Goal: Navigation & Orientation: Find specific page/section

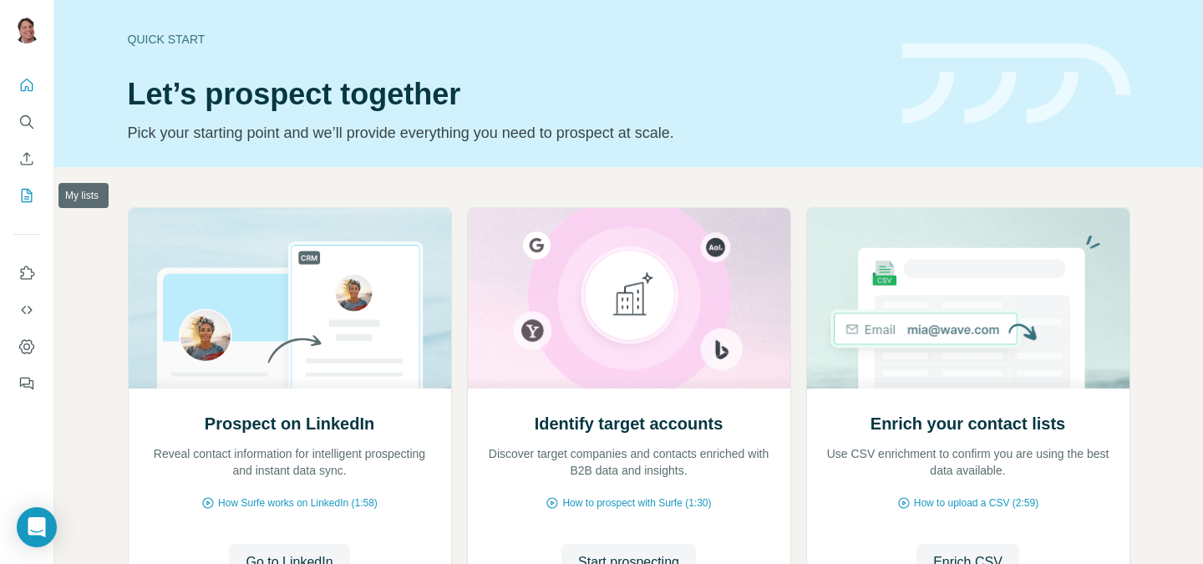
click at [25, 189] on icon "My lists" at bounding box center [27, 195] width 11 height 13
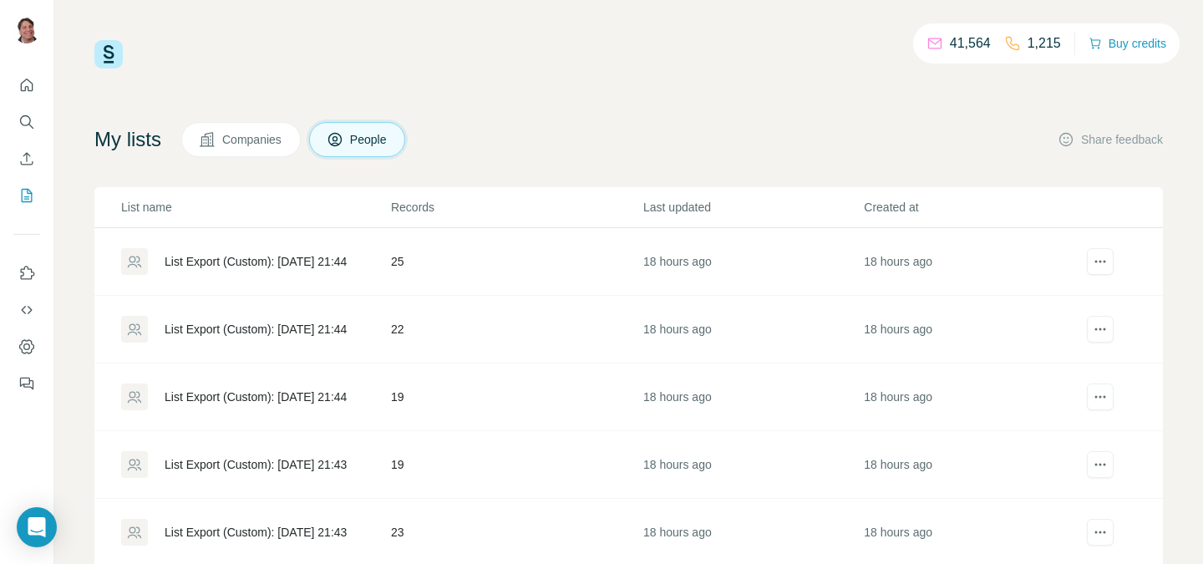
click at [390, 262] on td "25" at bounding box center [516, 262] width 252 height 68
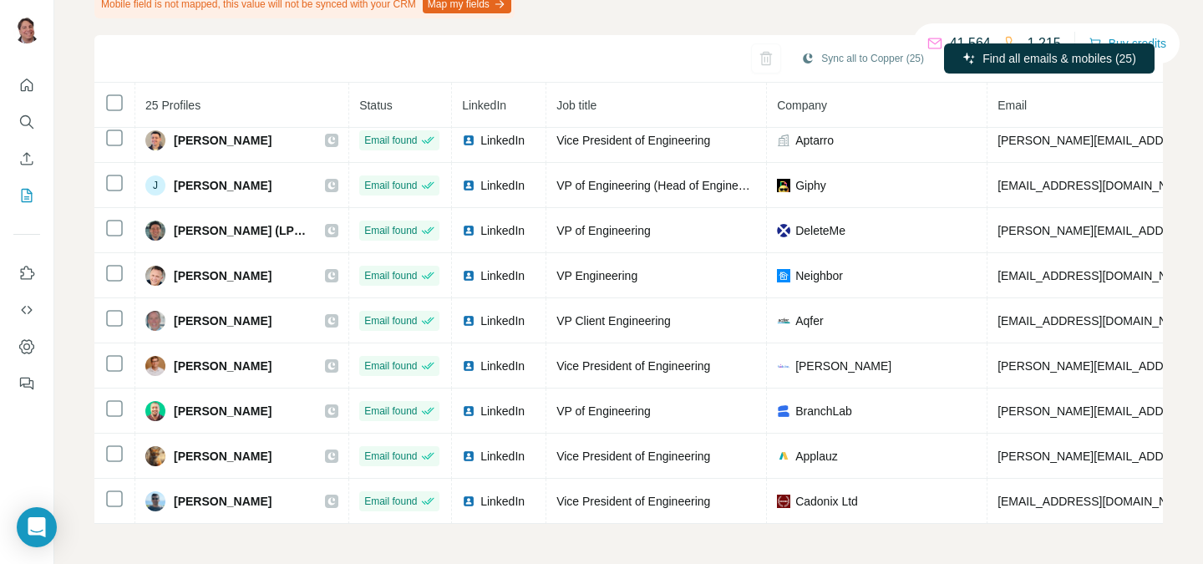
scroll to position [732, 0]
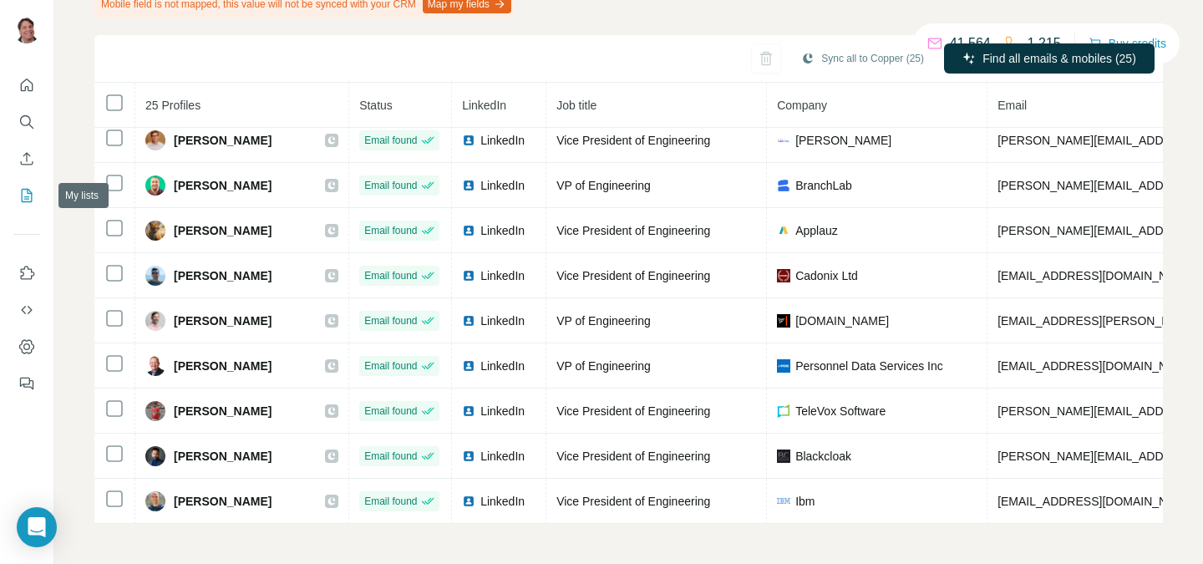
click at [32, 187] on icon "My lists" at bounding box center [26, 195] width 17 height 17
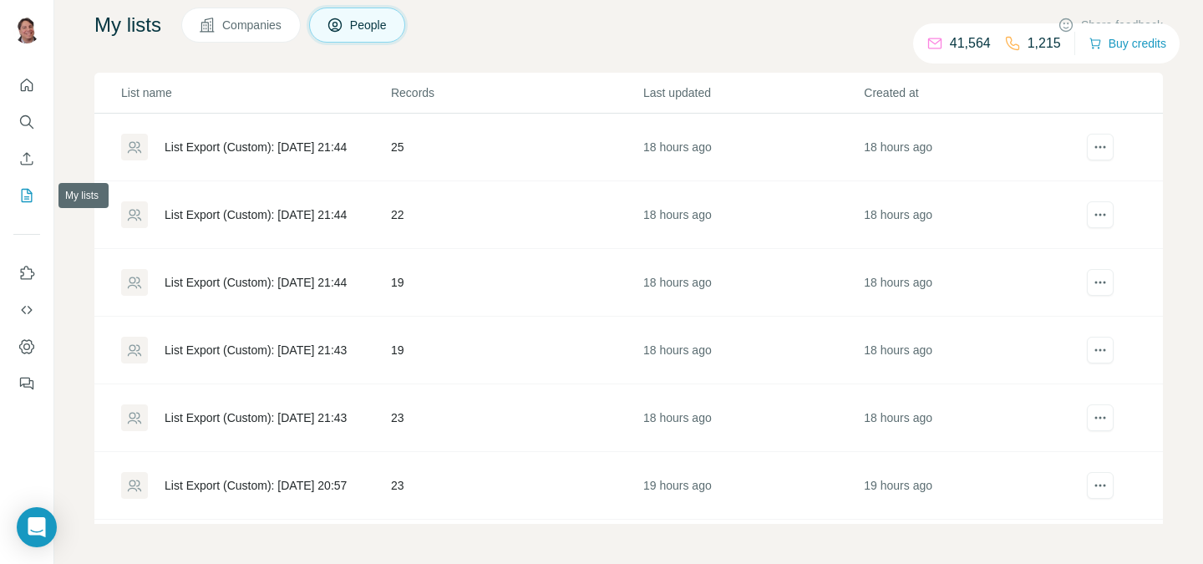
scroll to position [114, 0]
click at [498, 140] on td "25" at bounding box center [516, 148] width 252 height 68
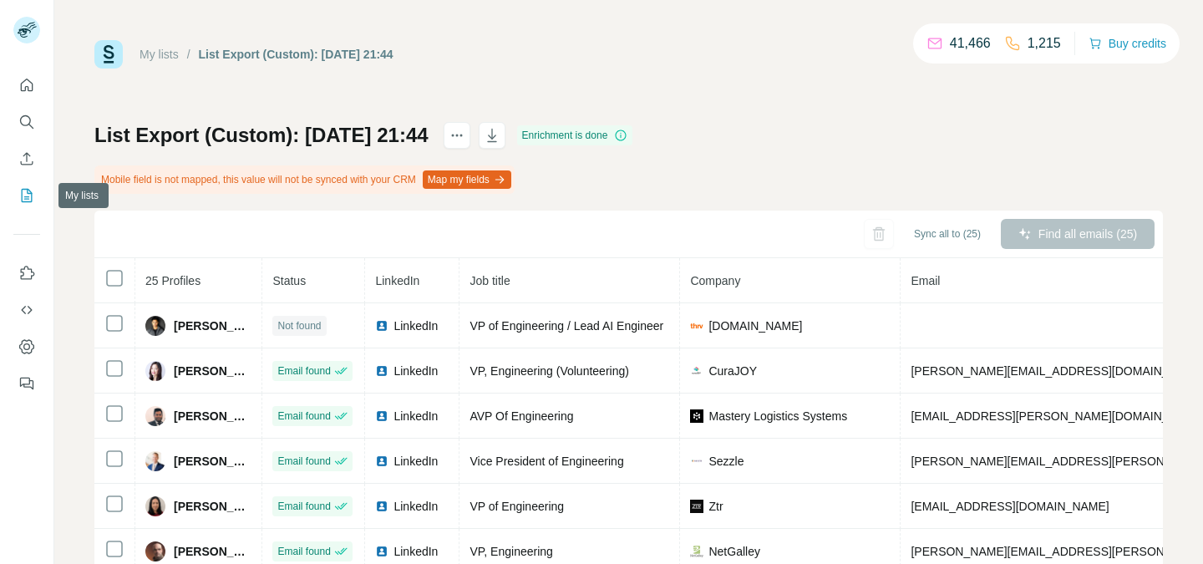
click at [28, 195] on icon "My lists" at bounding box center [26, 195] width 17 height 17
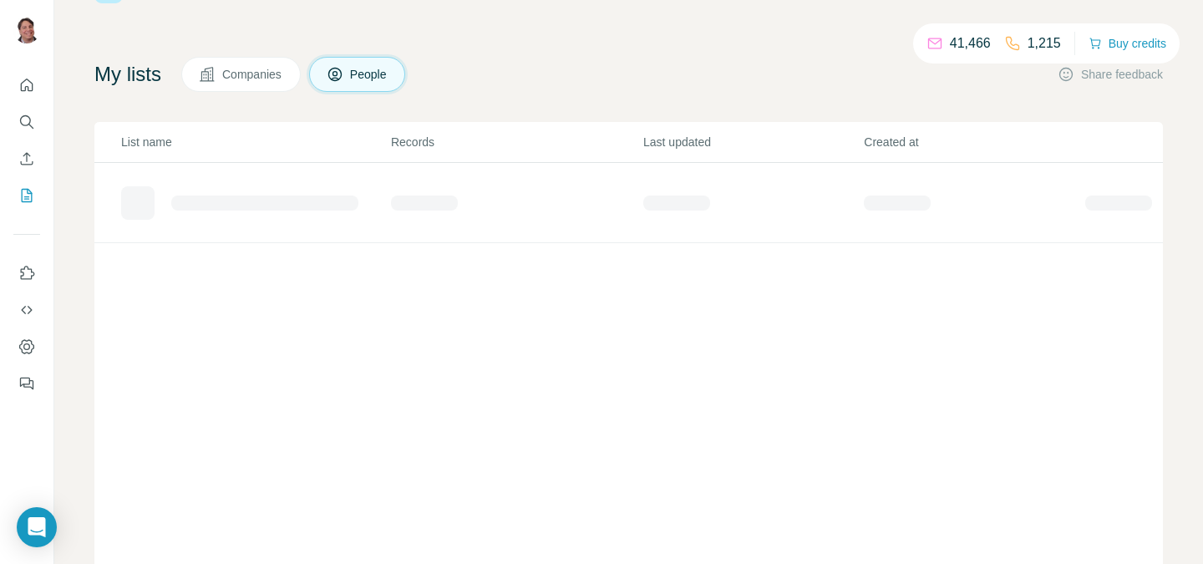
scroll to position [114, 0]
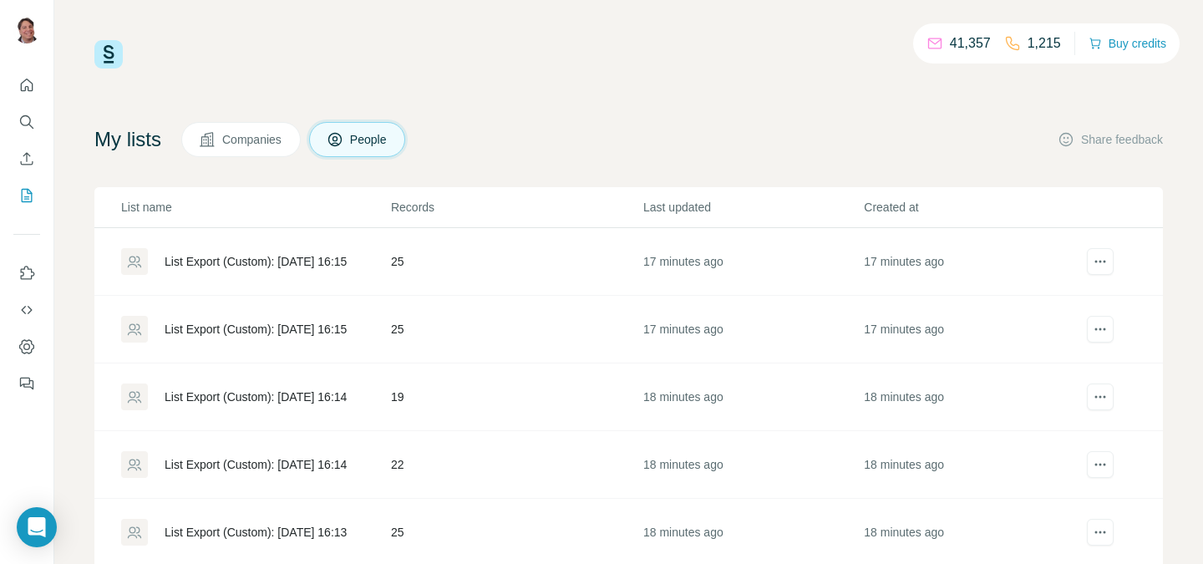
click at [536, 273] on td "25" at bounding box center [516, 262] width 252 height 68
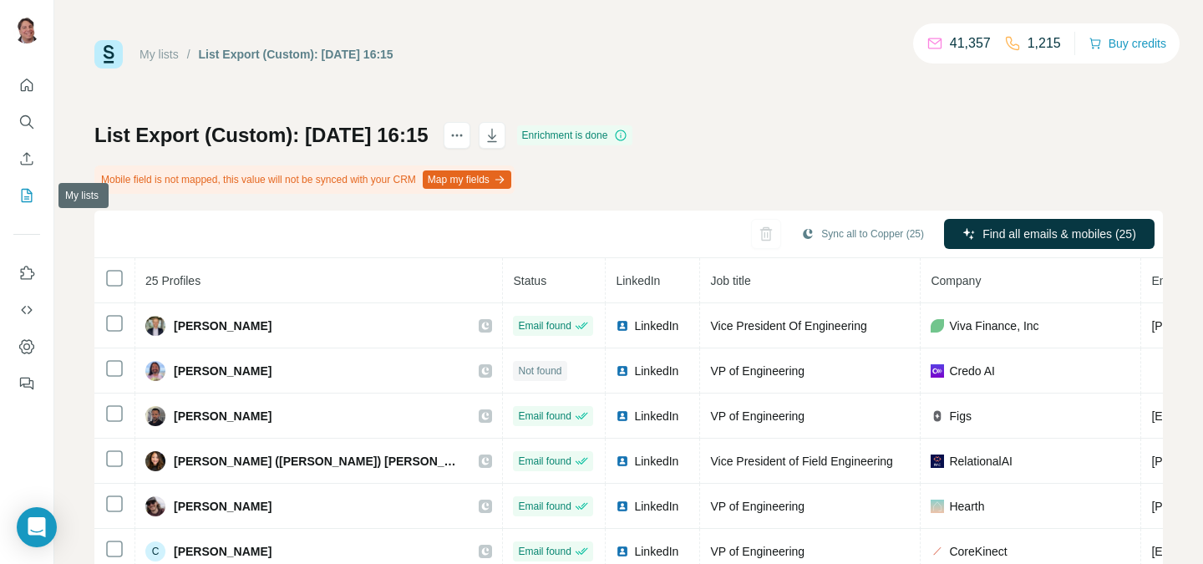
click at [31, 198] on icon "My lists" at bounding box center [27, 195] width 11 height 13
